Goal: Check status: Check status

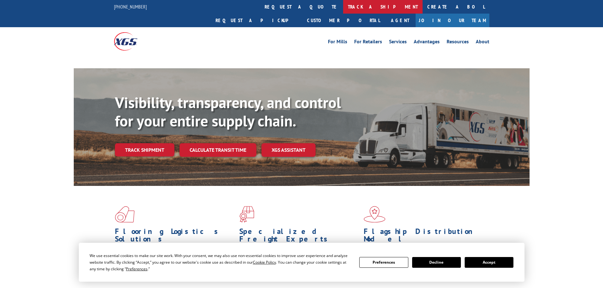
click at [343, 7] on link "track a shipment" at bounding box center [382, 7] width 79 height 14
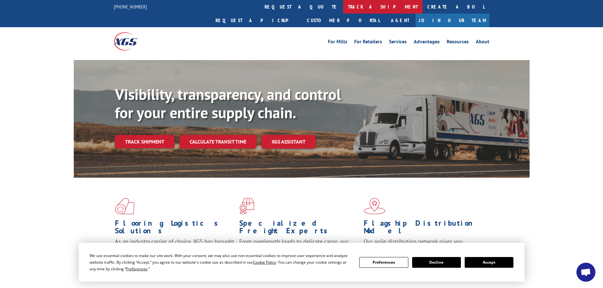
click at [343, 12] on link "track a shipment" at bounding box center [382, 7] width 79 height 14
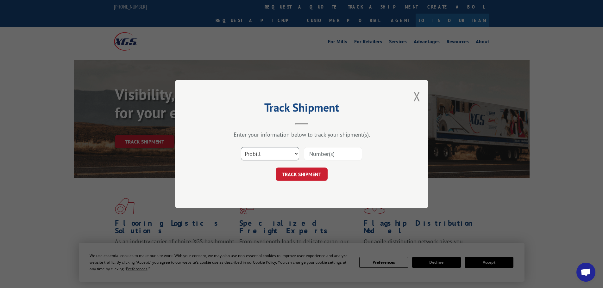
click at [257, 149] on select "Select category... Probill BOL PO" at bounding box center [270, 153] width 58 height 13
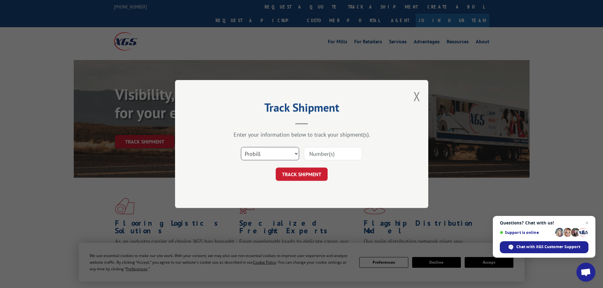
select select "po"
click at [241, 147] on select "Select category... Probill BOL PO" at bounding box center [270, 153] width 58 height 13
click at [319, 156] on input at bounding box center [333, 153] width 58 height 13
paste input "08549476"
type input "08549476"
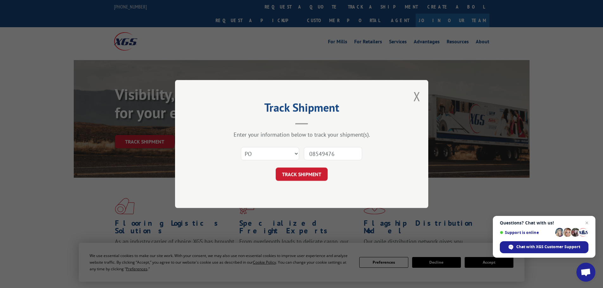
click at [292, 174] on button "TRACK SHIPMENT" at bounding box center [302, 174] width 52 height 13
